Goal: Task Accomplishment & Management: Manage account settings

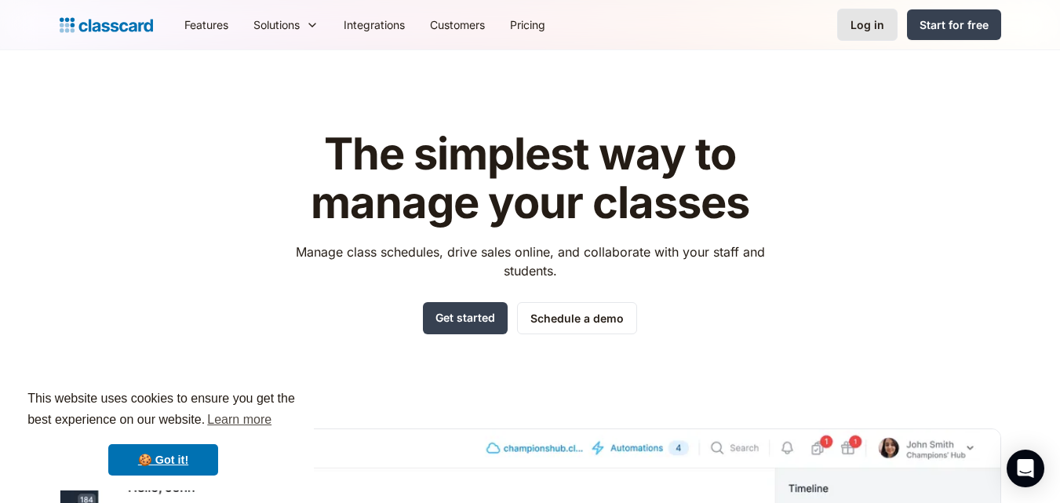
click at [861, 28] on div "Log in" at bounding box center [867, 24] width 34 height 16
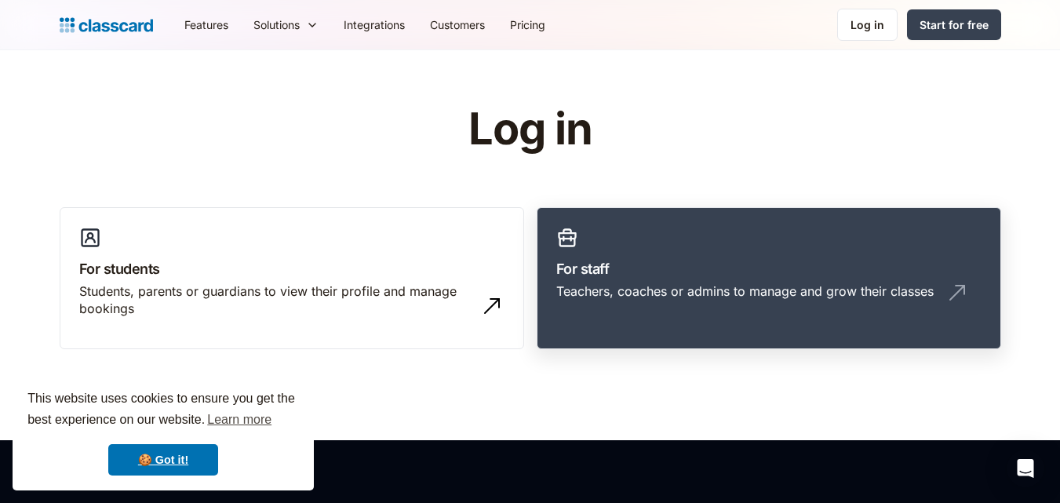
click at [718, 249] on link "For staff Teachers, coaches or admins to manage and grow their classes" at bounding box center [768, 278] width 464 height 143
